Goal: Find specific page/section: Find specific page/section

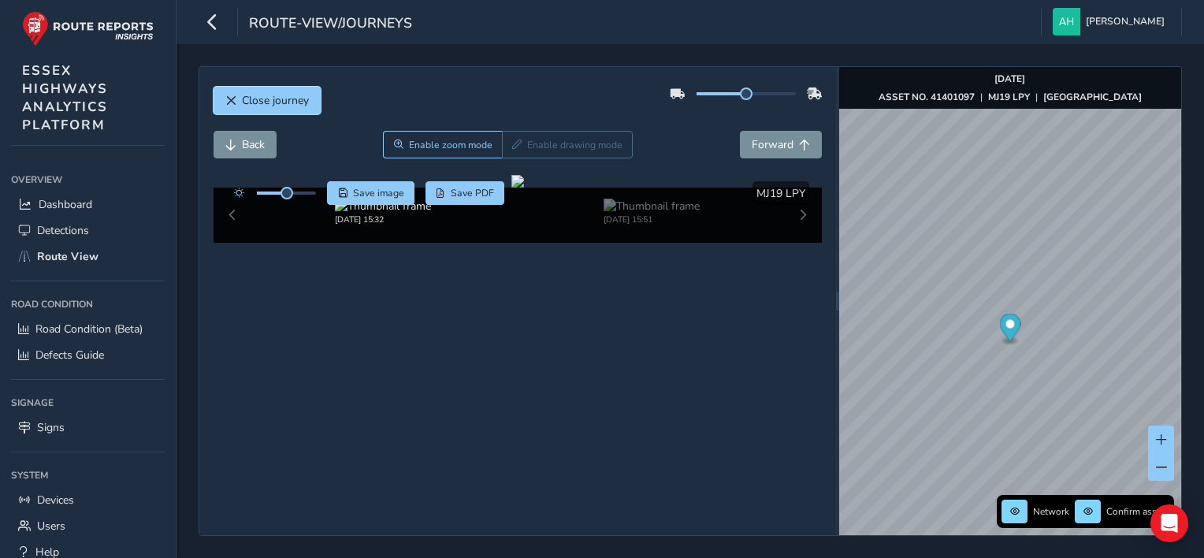
click at [269, 98] on span "Close journey" at bounding box center [275, 100] width 67 height 15
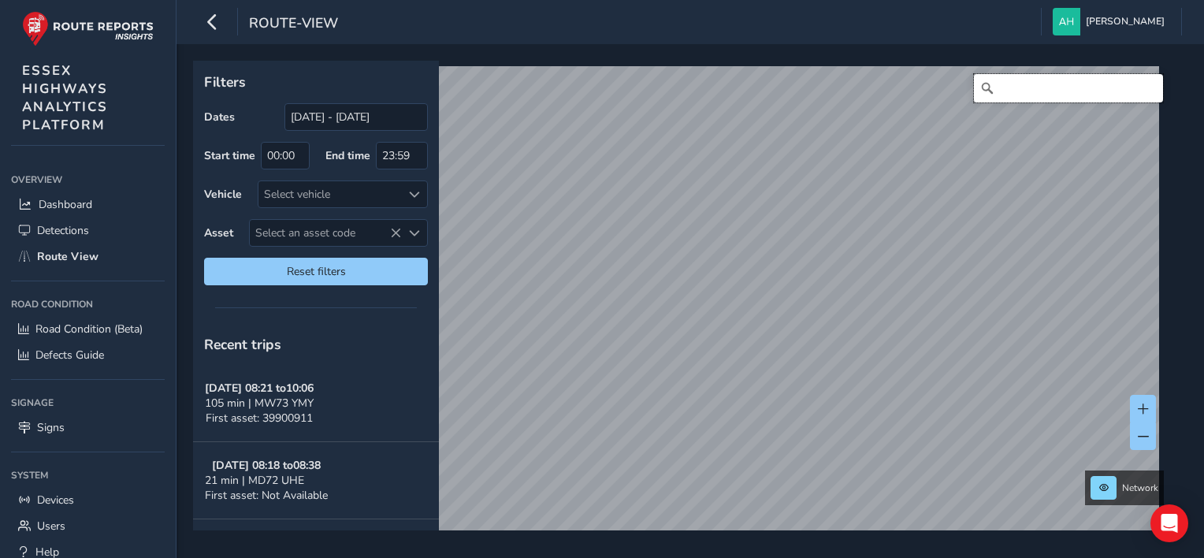
click at [1004, 86] on input "Search" at bounding box center [1068, 88] width 189 height 28
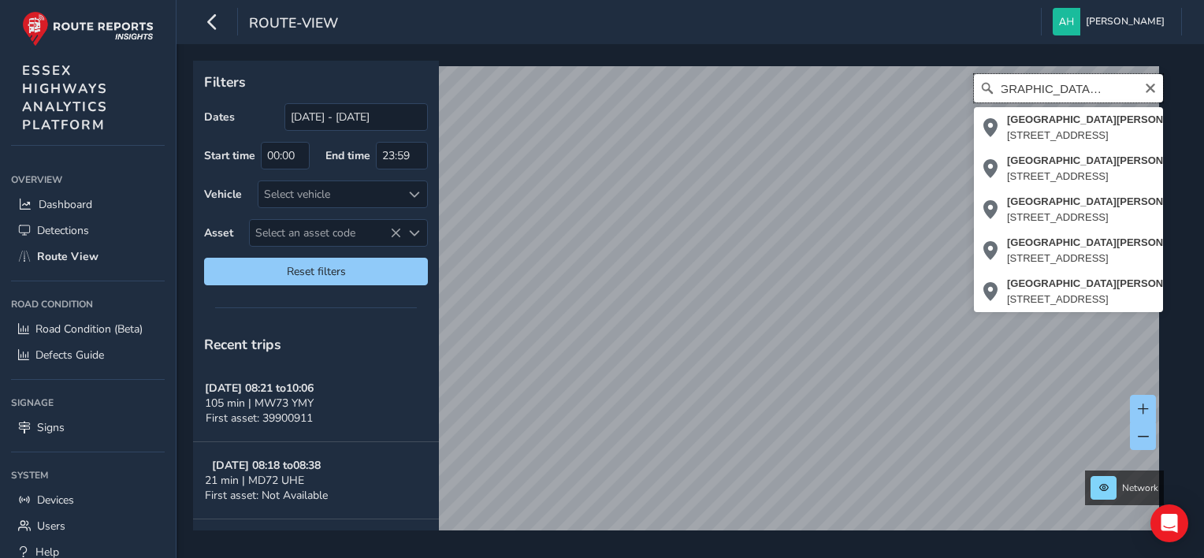
scroll to position [0, 37]
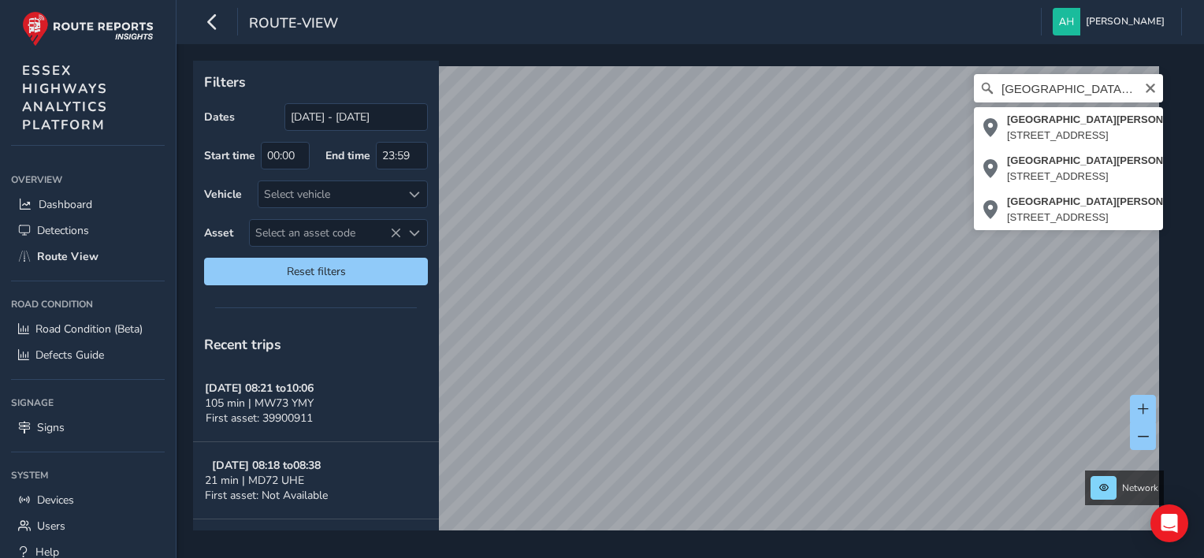
type input "Lower Burnham Road, Stow Maries, Maldon, Essex, England, CM3 6SF, United Kingdom"
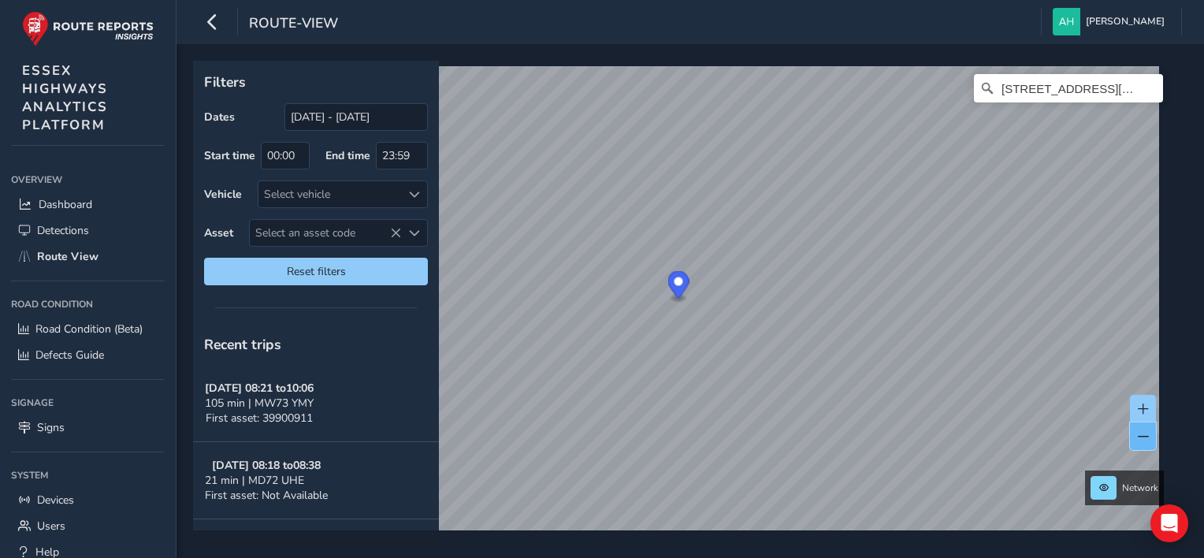
click at [1143, 435] on span at bounding box center [1142, 436] width 11 height 11
click at [1153, 406] on button at bounding box center [1143, 409] width 26 height 28
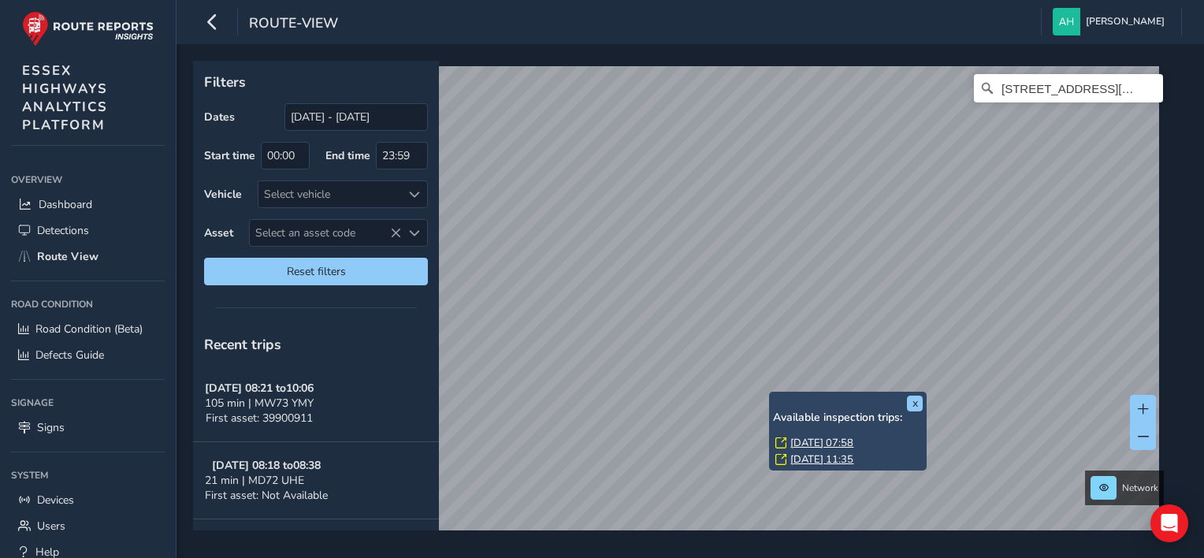
click at [811, 441] on link "Fri, 19 Sep, 07:58" at bounding box center [821, 443] width 63 height 14
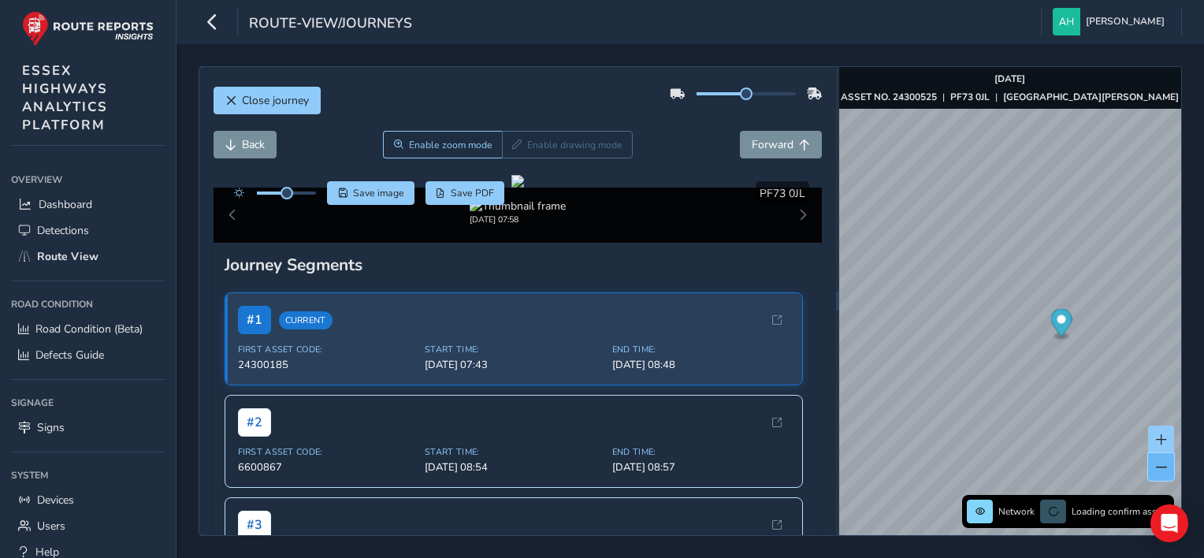
click at [1156, 476] on button at bounding box center [1161, 467] width 26 height 28
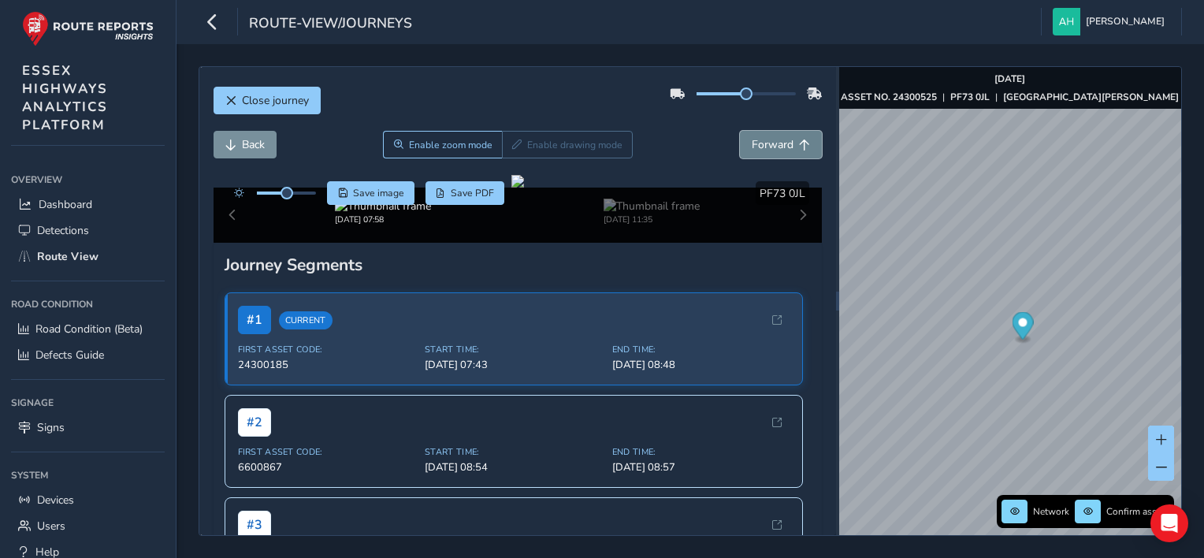
click at [759, 143] on span "Forward" at bounding box center [772, 144] width 42 height 15
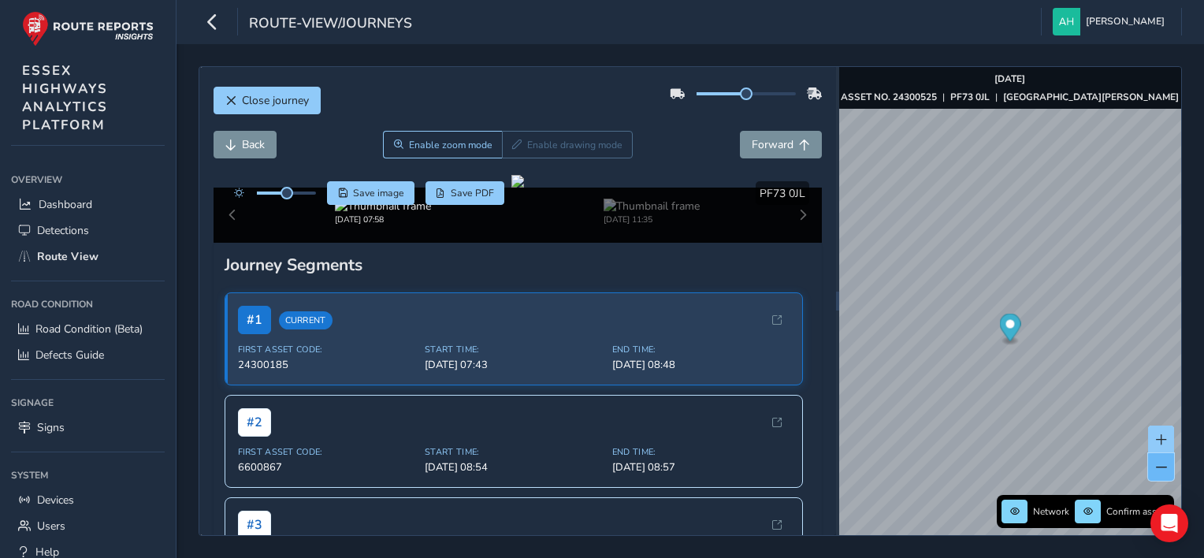
click at [1163, 473] on button at bounding box center [1161, 467] width 26 height 28
click at [1161, 431] on button at bounding box center [1161, 439] width 26 height 28
click at [753, 146] on span "Forward" at bounding box center [772, 144] width 42 height 15
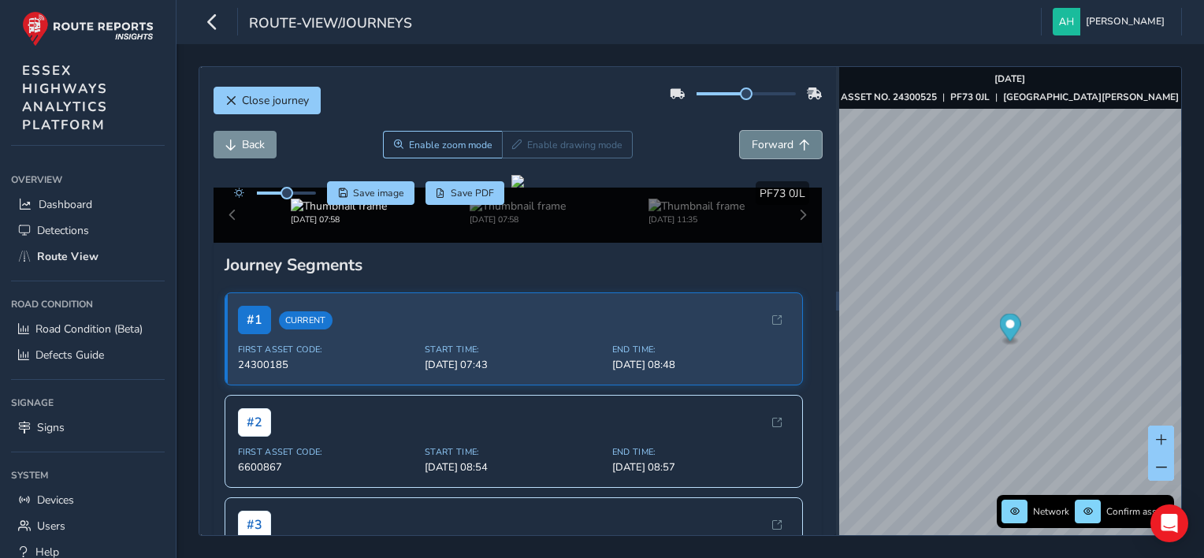
click at [753, 146] on span "Forward" at bounding box center [772, 144] width 42 height 15
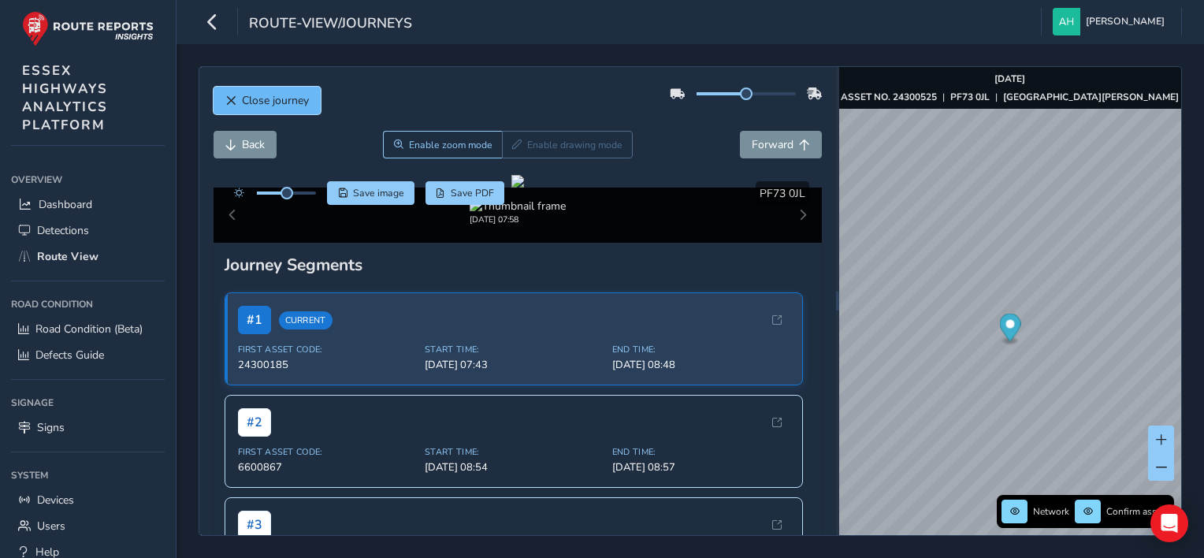
click at [302, 107] on span "Close journey" at bounding box center [275, 100] width 67 height 15
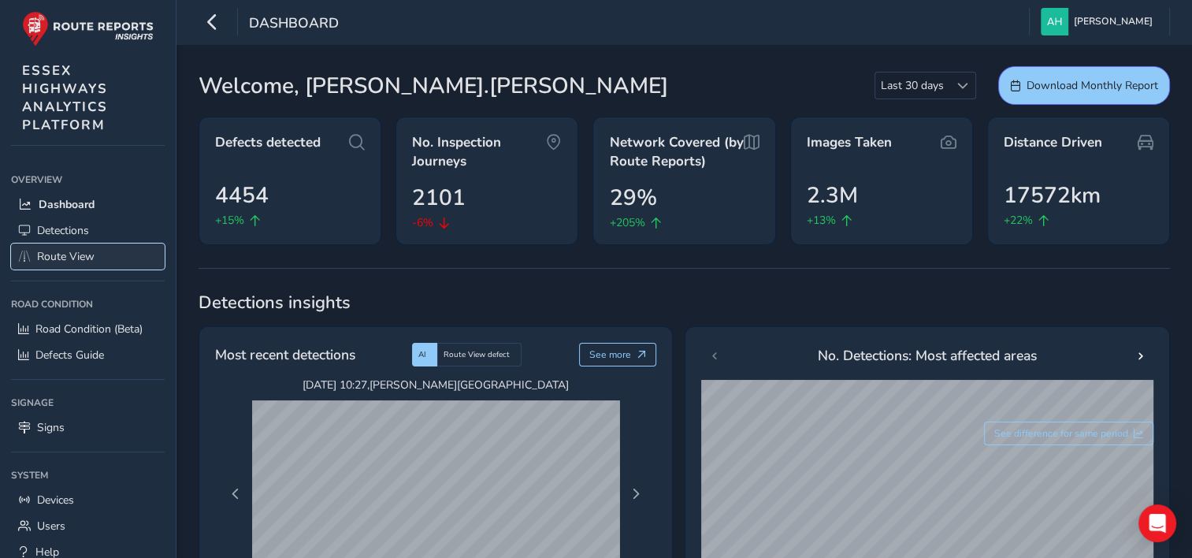
click at [70, 256] on span "Route View" at bounding box center [66, 256] width 58 height 15
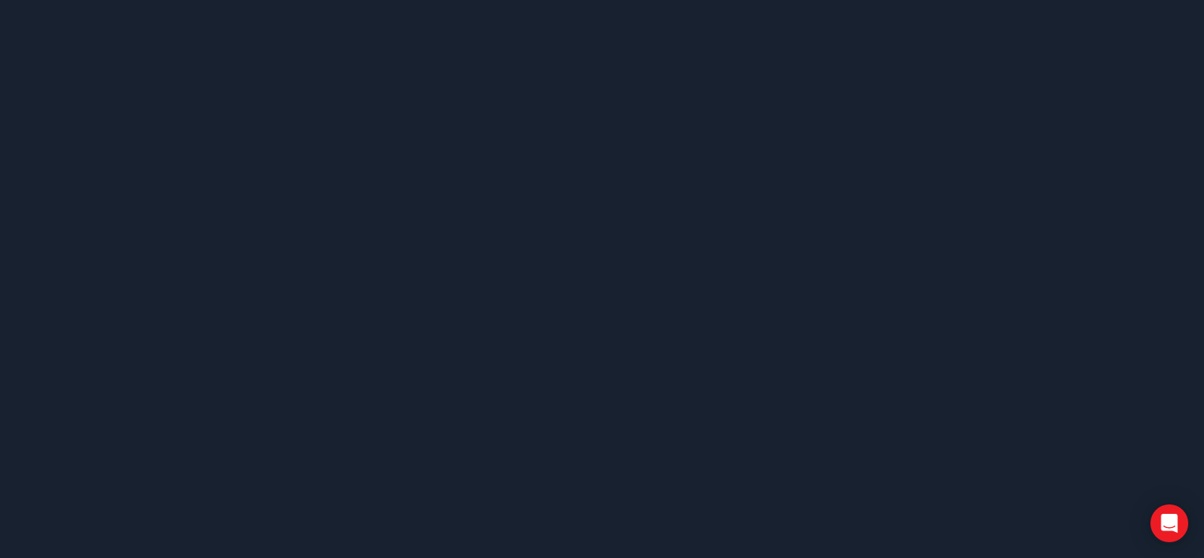
click at [715, 334] on body at bounding box center [602, 279] width 1204 height 558
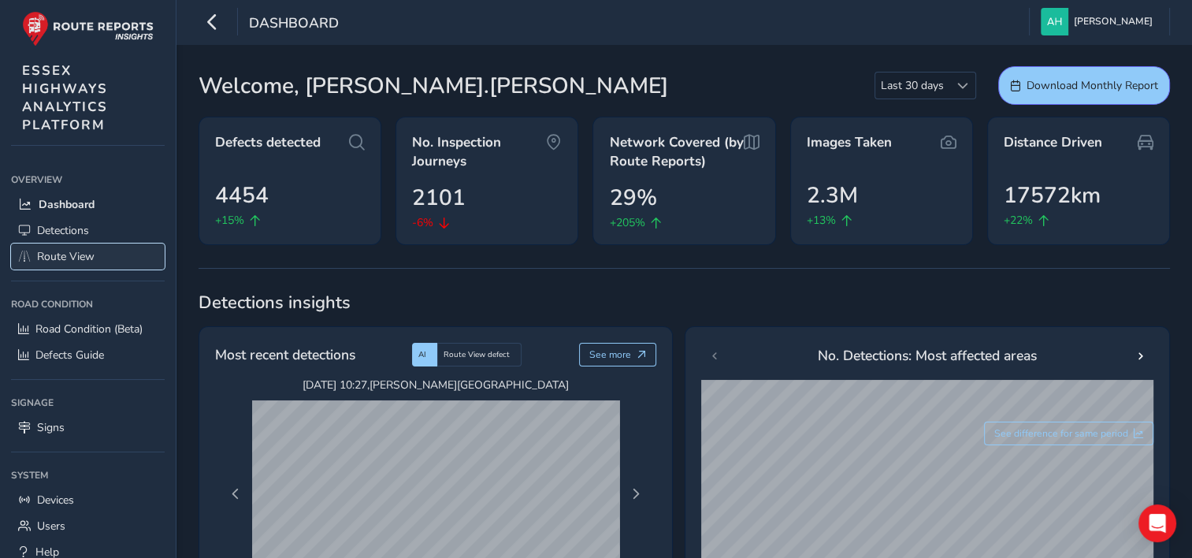
click at [88, 257] on span "Route View" at bounding box center [66, 256] width 58 height 15
